Goal: Task Accomplishment & Management: Understand process/instructions

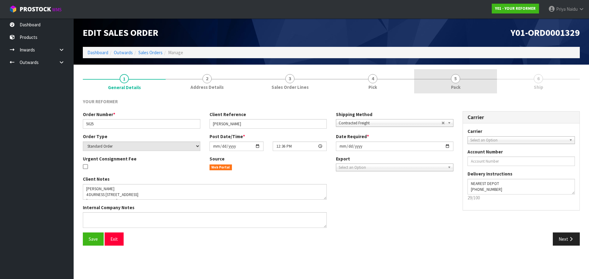
click at [464, 78] on link "5 Pack" at bounding box center [455, 81] width 83 height 24
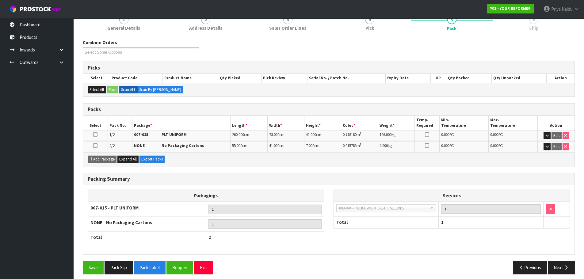
scroll to position [64, 0]
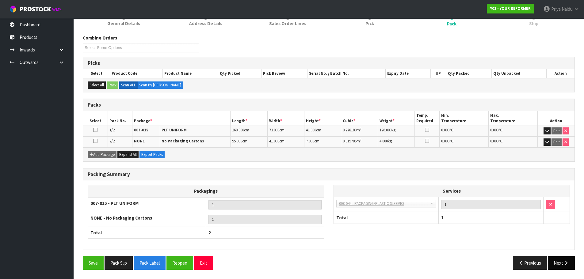
drag, startPoint x: 558, startPoint y: 270, endPoint x: 555, endPoint y: 264, distance: 7.3
click at [558, 270] on div "Save Pack Slip Pack Label Reopen Exit Previous Next" at bounding box center [328, 266] width 501 height 18
drag, startPoint x: 555, startPoint y: 264, endPoint x: 530, endPoint y: 248, distance: 29.2
click at [555, 263] on button "Next" at bounding box center [561, 263] width 27 height 13
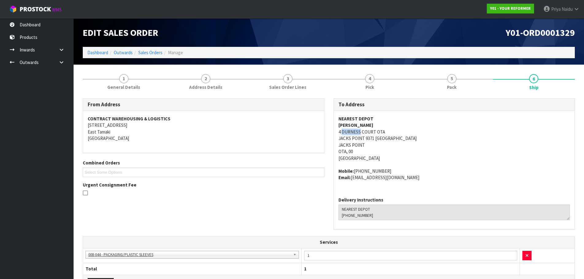
copy address "DURNESS"
drag, startPoint x: 341, startPoint y: 132, endPoint x: 353, endPoint y: 137, distance: 12.9
click at [360, 133] on address "NEAREST DEPOT [PERSON_NAME] 4 DURNESS COURT OTA JACKS POINT 9371 NEW ZEALAND [G…" at bounding box center [455, 139] width 232 height 46
click at [334, 134] on div "To Address NEAREST DEPOT [PERSON_NAME] [STREET_ADDRESS] Mobile: [PHONE_NUMBER] …" at bounding box center [455, 164] width 242 height 132
copy address "4 DURNESS COURT OTA JACKS POINT 9371"
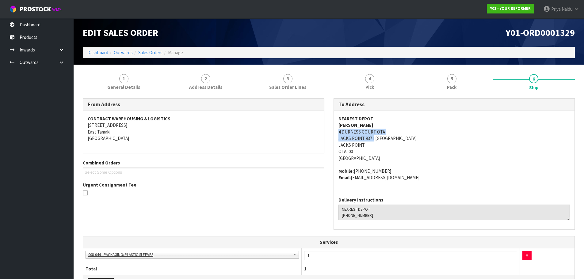
drag, startPoint x: 333, startPoint y: 134, endPoint x: 370, endPoint y: 140, distance: 37.3
click at [370, 140] on div "To Address NEAREST DEPOT [PERSON_NAME] [STREET_ADDRESS] Mobile: [PHONE_NUMBER] …" at bounding box center [455, 164] width 242 height 132
copy address "JACKS POINT"
drag, startPoint x: 334, startPoint y: 145, endPoint x: 368, endPoint y: 145, distance: 33.4
click at [368, 145] on div "NEAREST DEPOT [PERSON_NAME] 4 DURNESS [STREET_ADDRESS] Mobile: [PHONE_NUMBER] E…" at bounding box center [454, 151] width 241 height 81
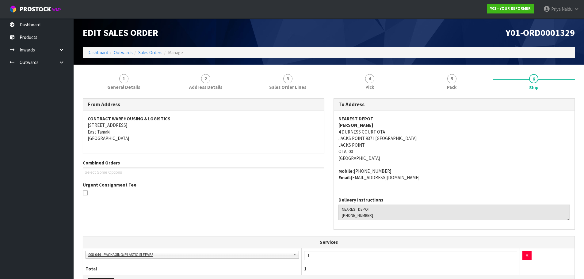
click at [199, 205] on div "From Address CONTRACT WAREHOUSING & LOGISTICS [STREET_ADDRESS] Combined Orders …" at bounding box center [328, 167] width 501 height 138
